Goal: Transaction & Acquisition: Register for event/course

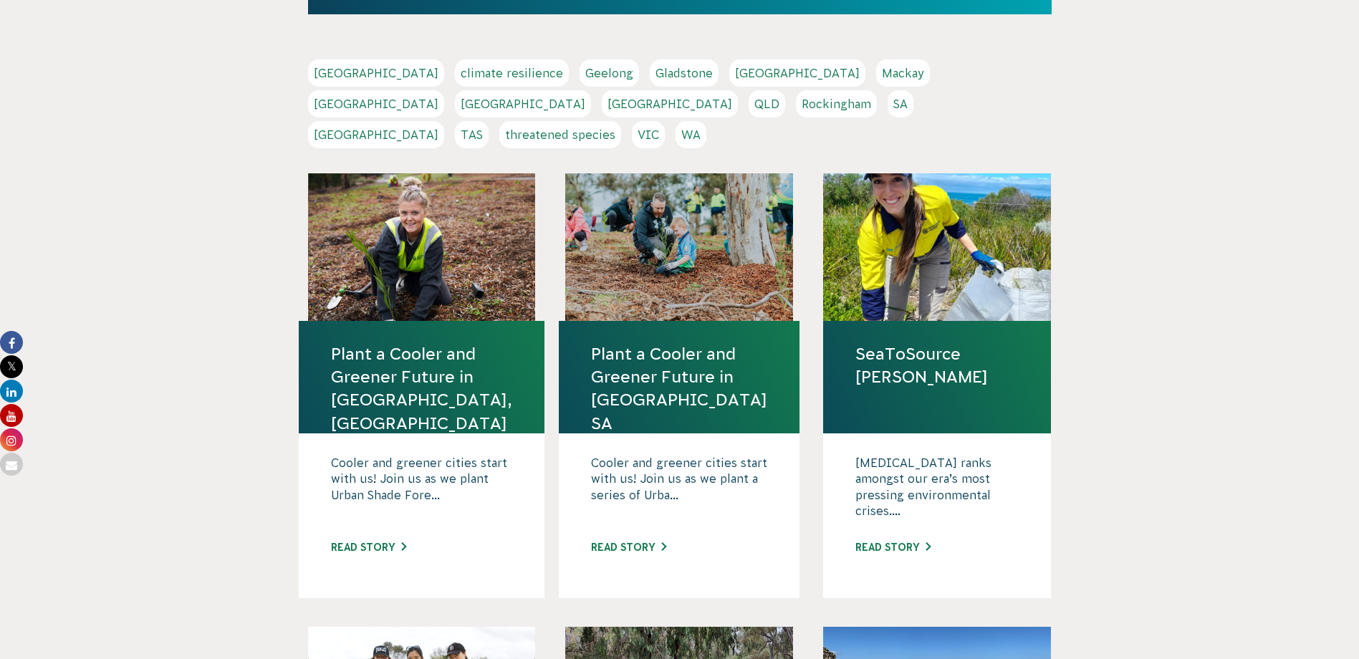
click at [665, 121] on link "VIC" at bounding box center [648, 134] width 33 height 27
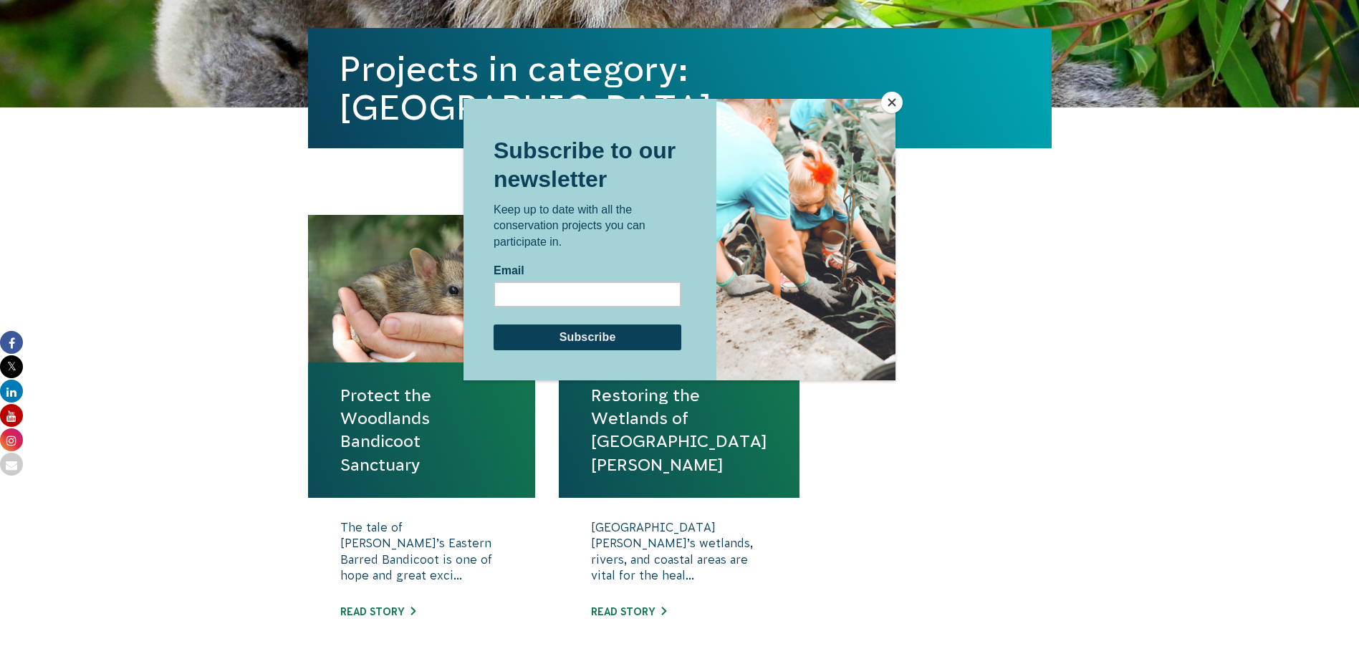
scroll to position [358, 0]
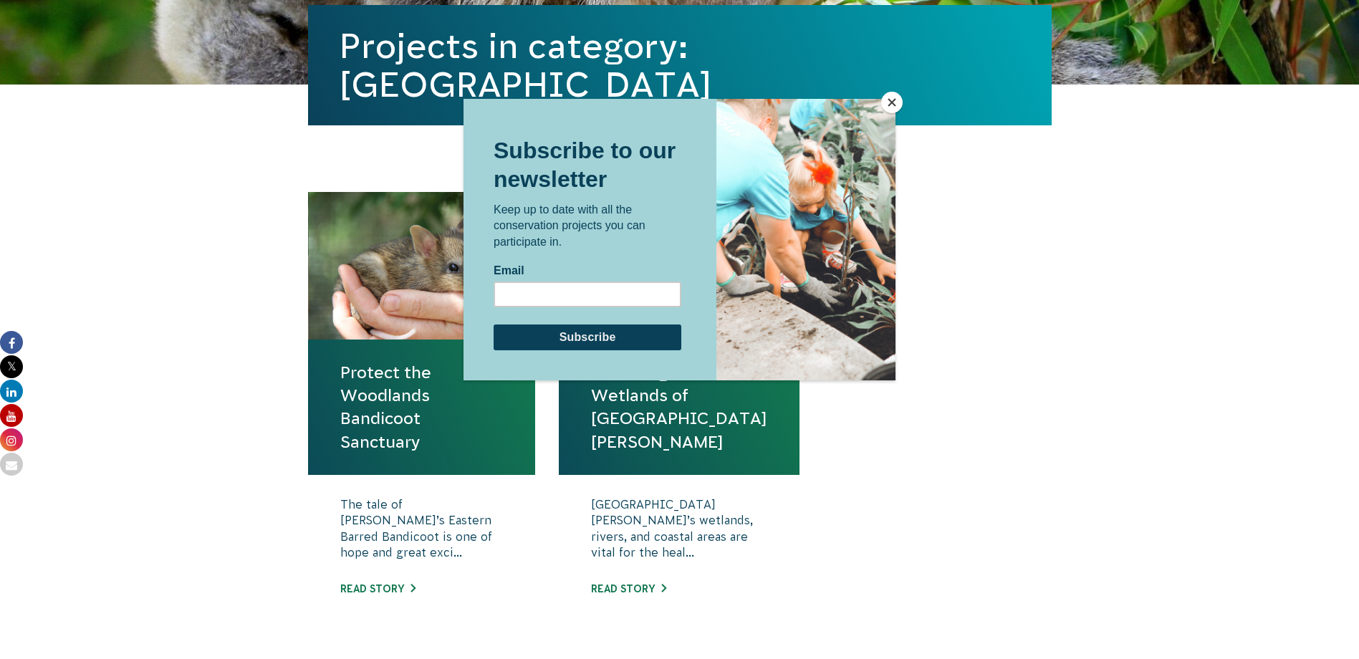
click at [190, 243] on div at bounding box center [679, 329] width 1359 height 659
click at [890, 97] on button "Close" at bounding box center [891, 102] width 21 height 21
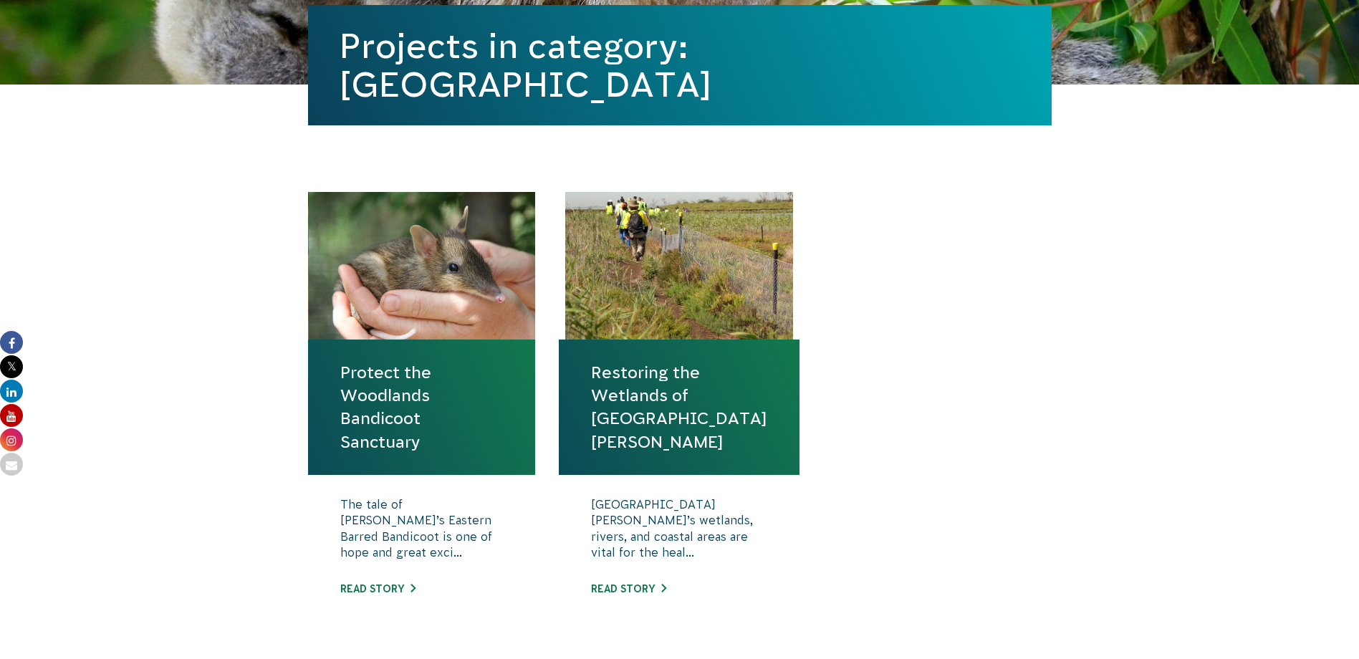
click at [380, 388] on link "Protect the Woodlands Bandicoot Sanctuary" at bounding box center [421, 407] width 163 height 92
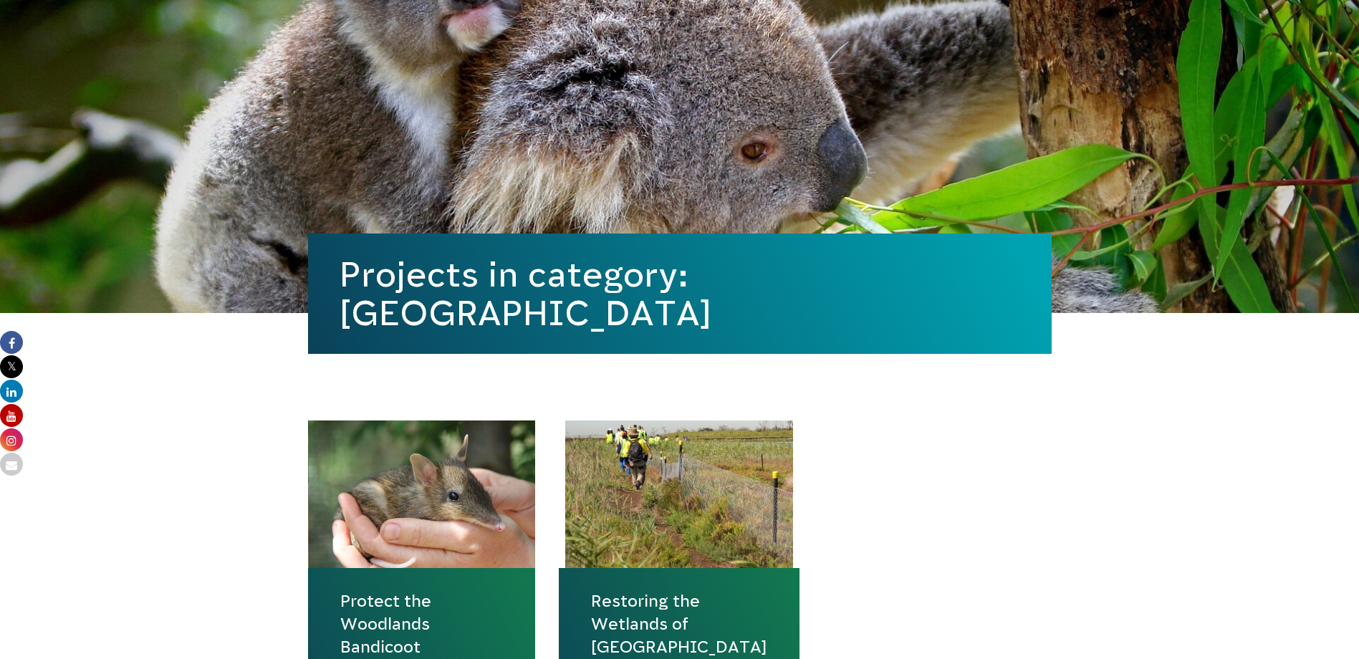
scroll to position [0, 0]
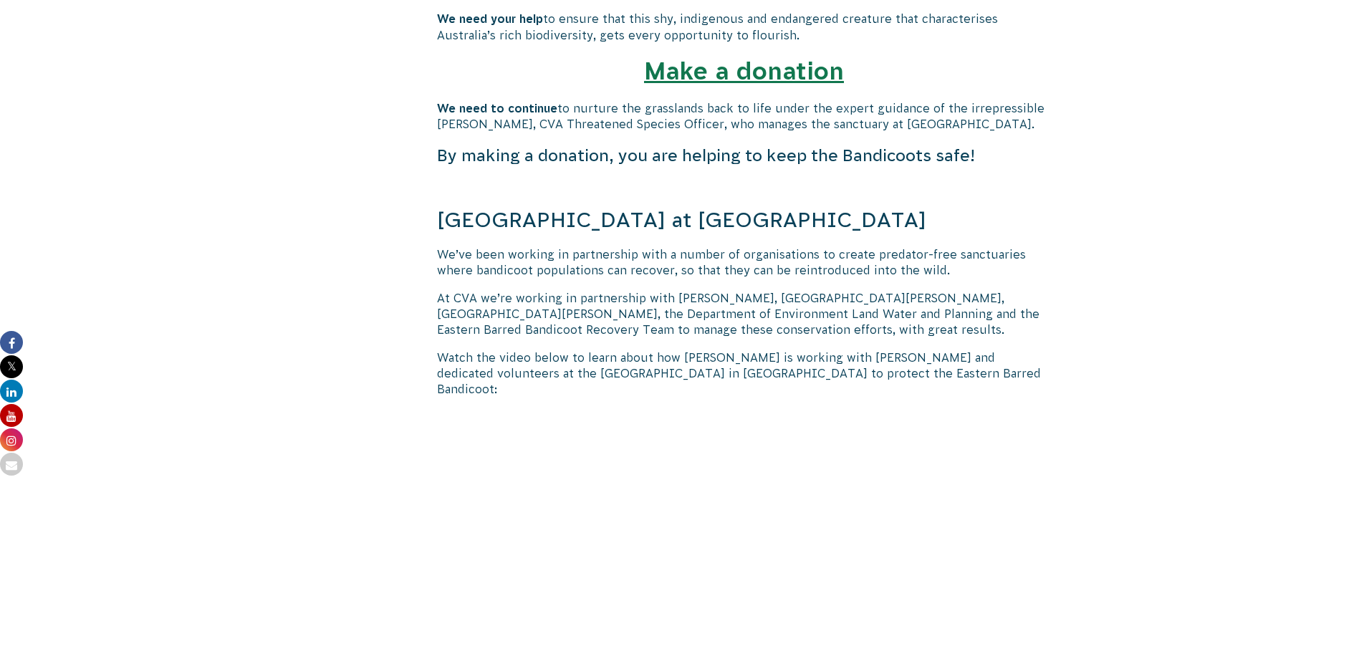
scroll to position [1003, 0]
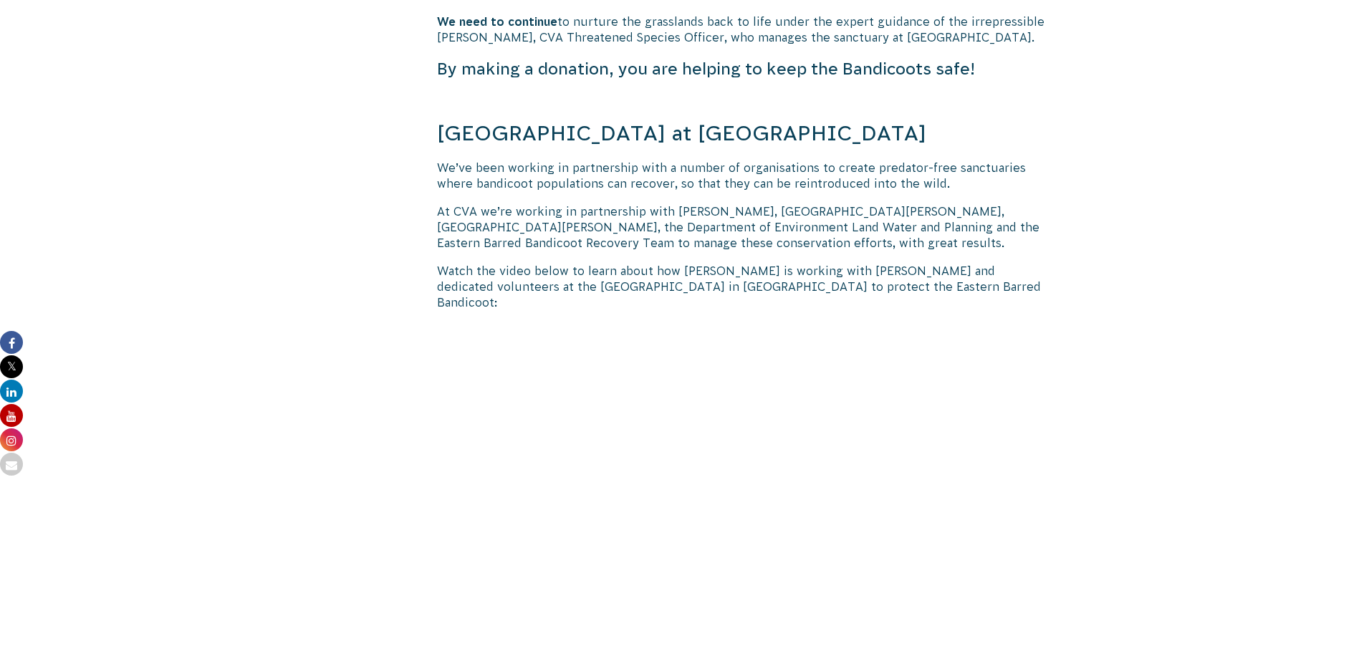
click at [572, 134] on span "[GEOGRAPHIC_DATA] at [GEOGRAPHIC_DATA]" at bounding box center [681, 133] width 489 height 24
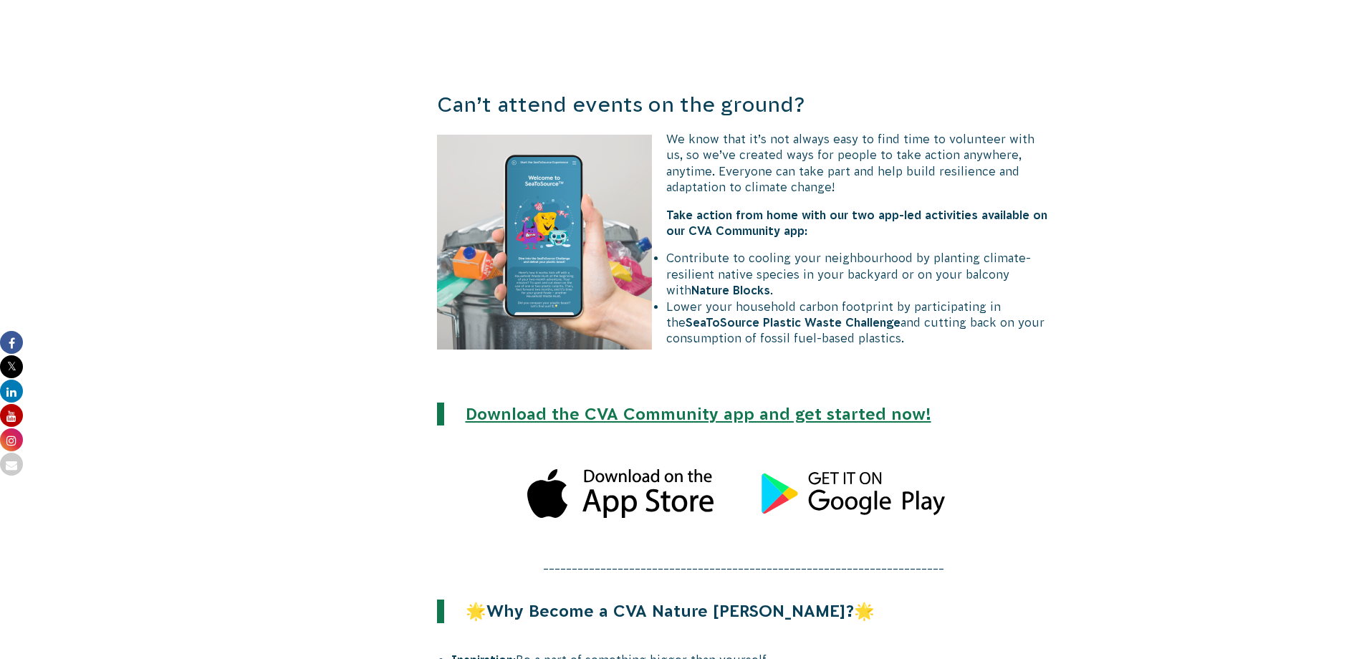
scroll to position [3152, 0]
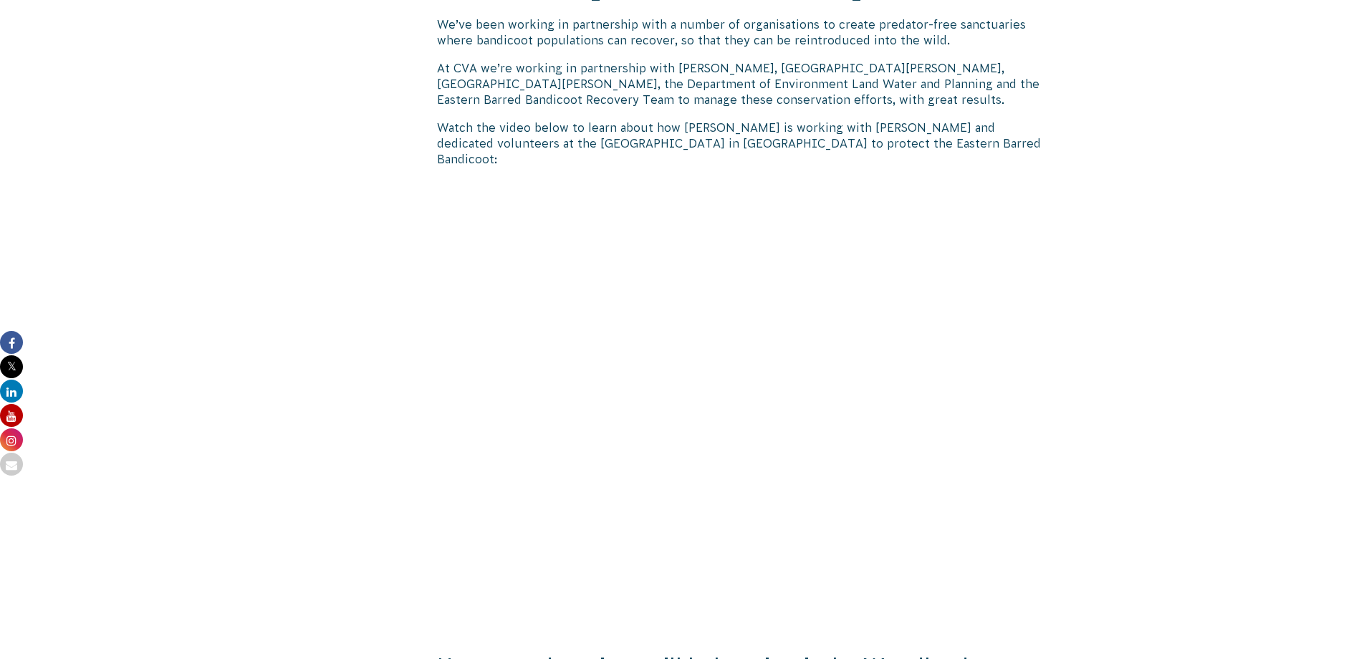
scroll to position [1075, 0]
